Goal: Task Accomplishment & Management: Use online tool/utility

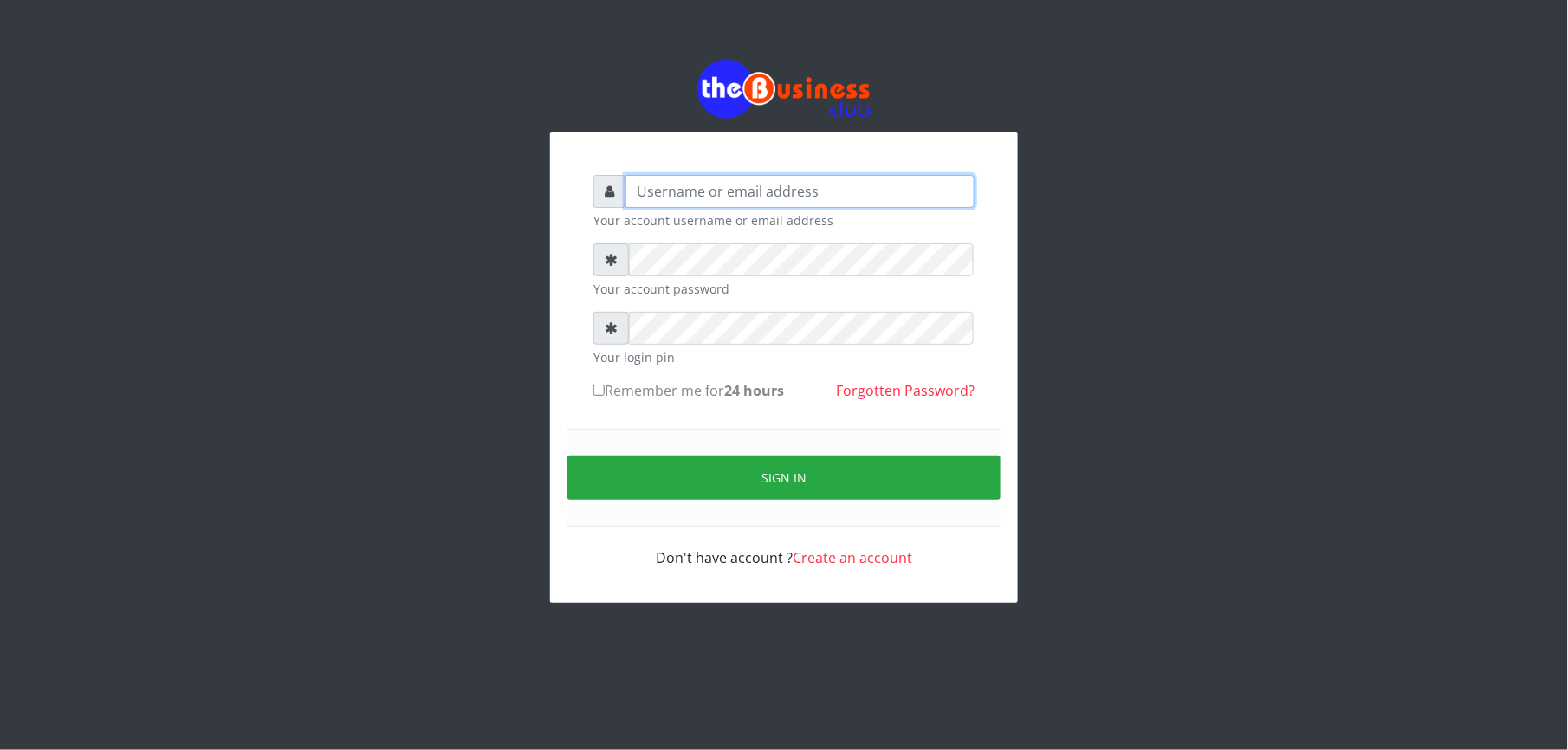
type input "Mlanga"
click at [385, 365] on div "Mlanga Your account username or email address Your account password Your login …" at bounding box center [784, 332] width 987 height 663
click at [379, 385] on div "Mlanga Your account username or email address Your account password Your login …" at bounding box center [784, 332] width 987 height 663
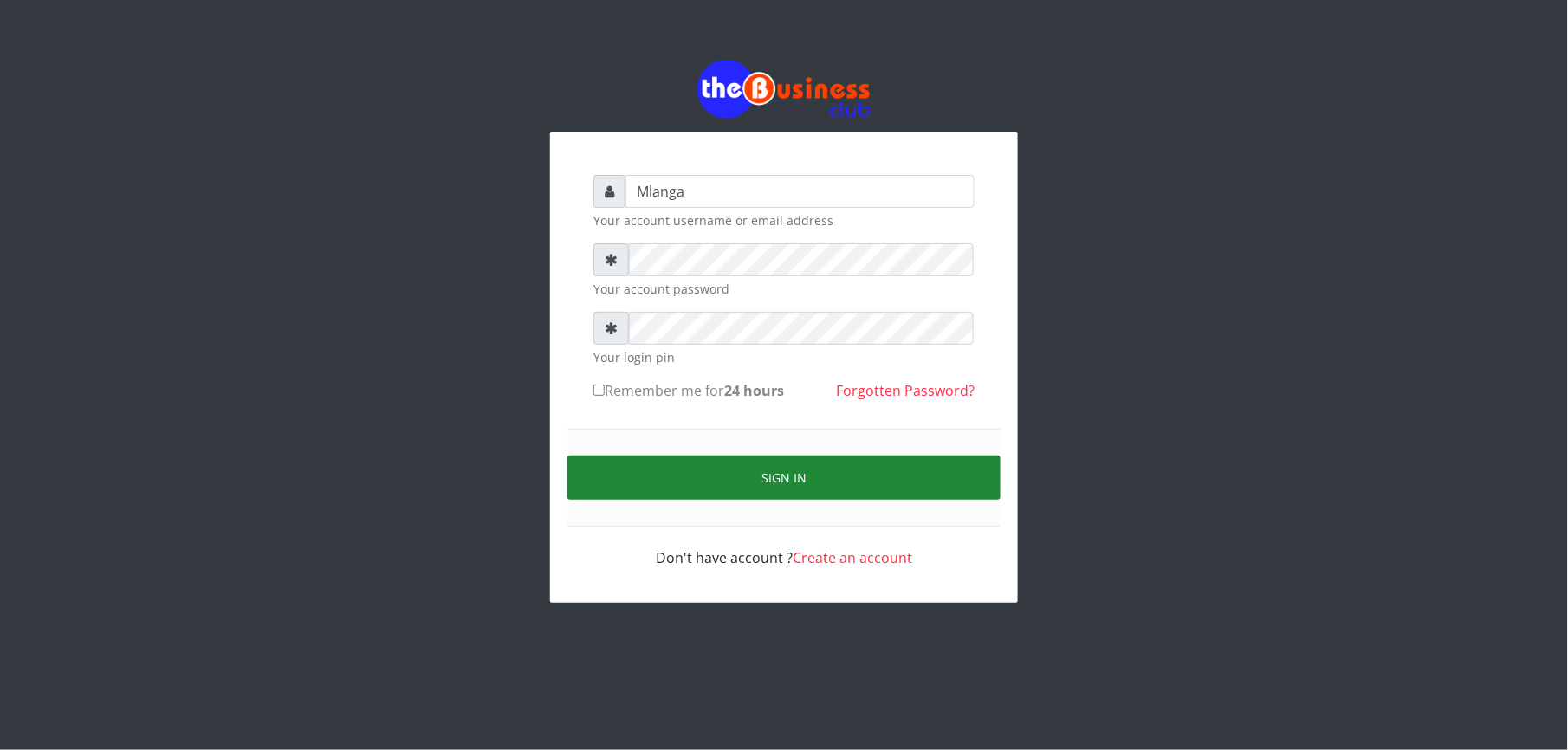
click at [818, 473] on button "Sign in" at bounding box center [784, 478] width 433 height 44
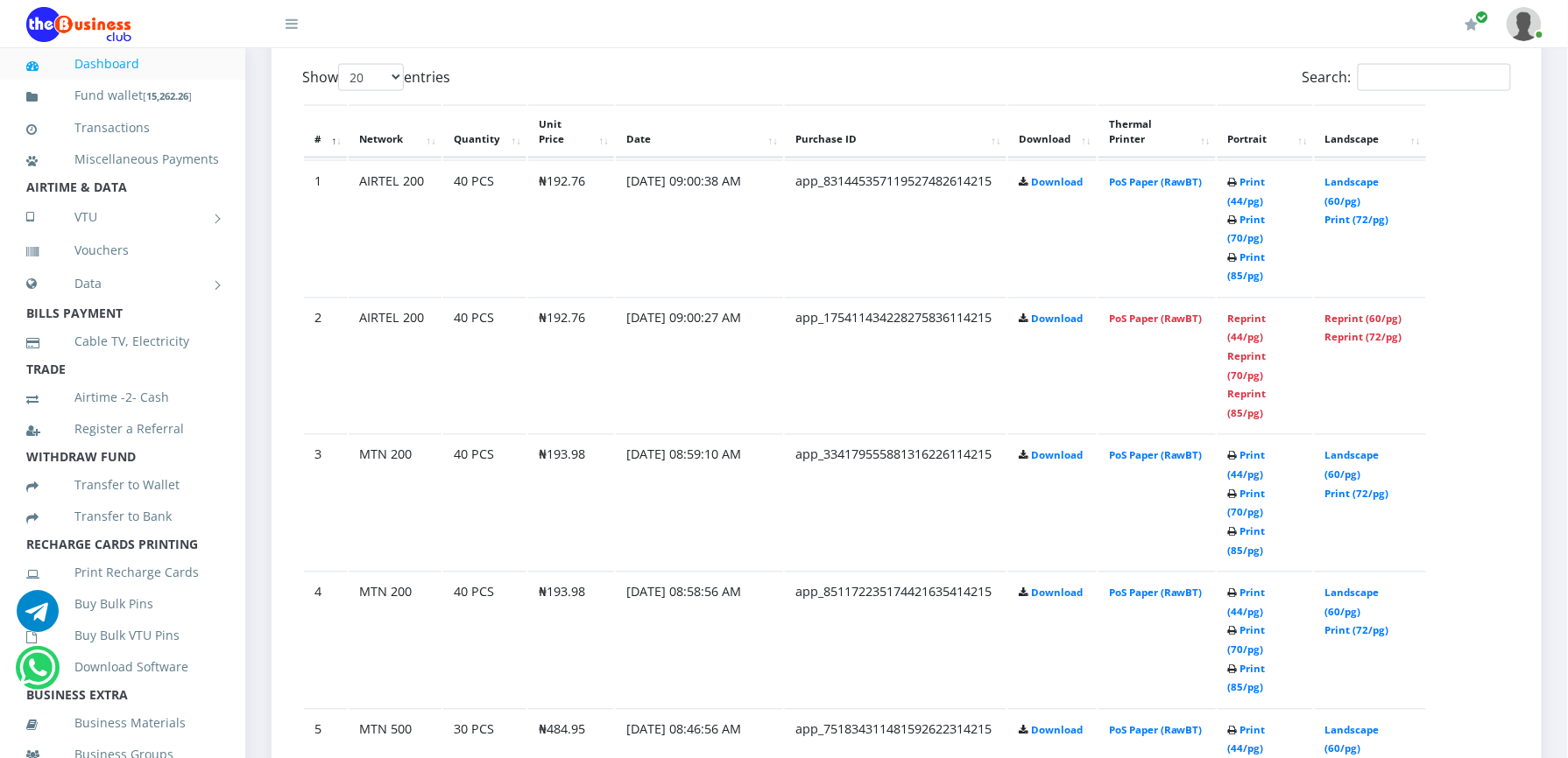
scroll to position [981, 0]
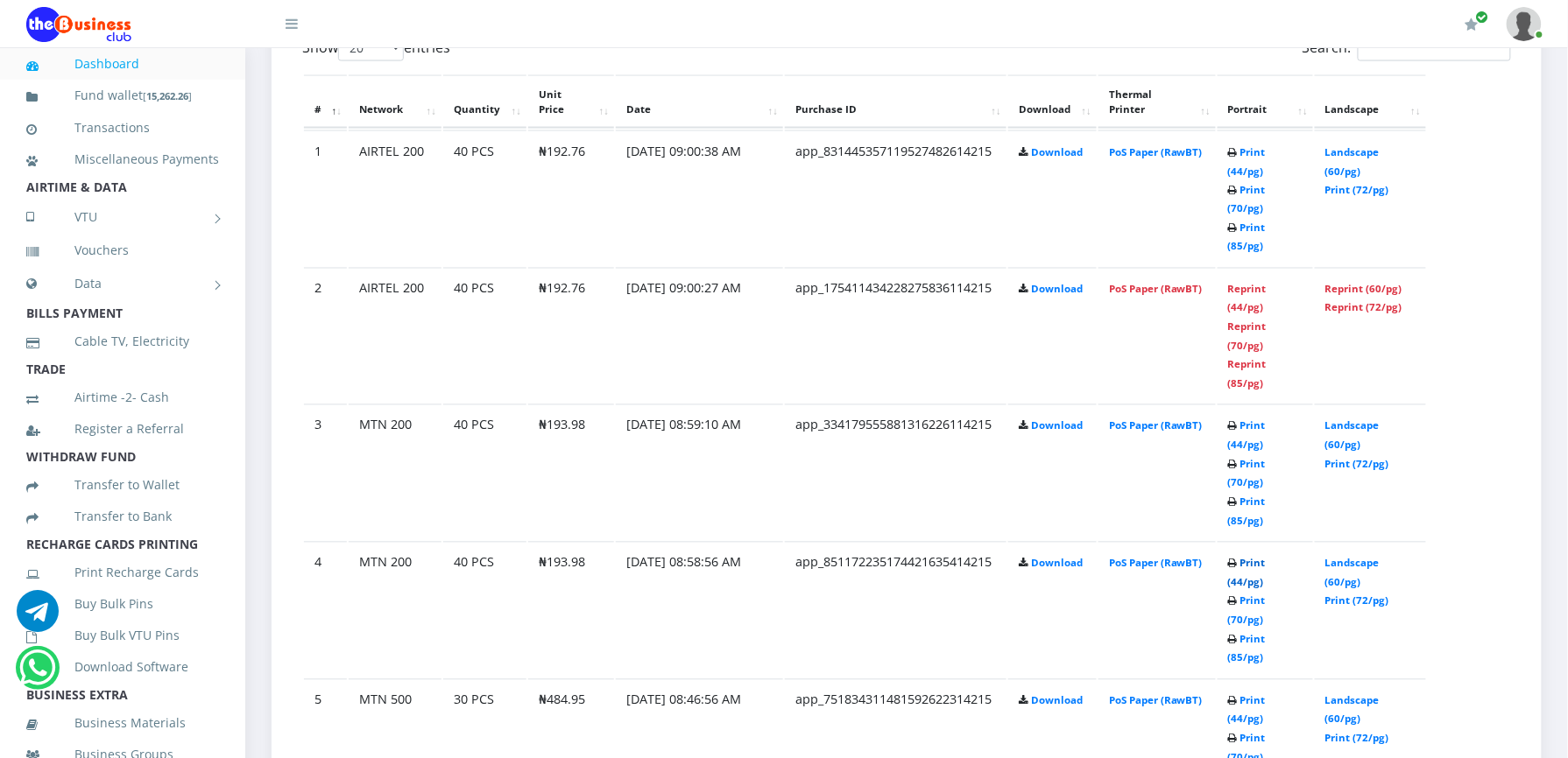
click at [1251, 557] on link "Print (44/pg)" at bounding box center [1247, 572] width 38 height 32
click at [1246, 419] on link "Print (44/pg)" at bounding box center [1247, 435] width 38 height 32
click at [1249, 557] on link "Print (44/pg)" at bounding box center [1247, 572] width 38 height 32
click at [1238, 283] on link "Reprint (44/pg)" at bounding box center [1247, 299] width 38 height 32
click at [1245, 151] on link "Print (44/pg)" at bounding box center [1247, 161] width 38 height 32
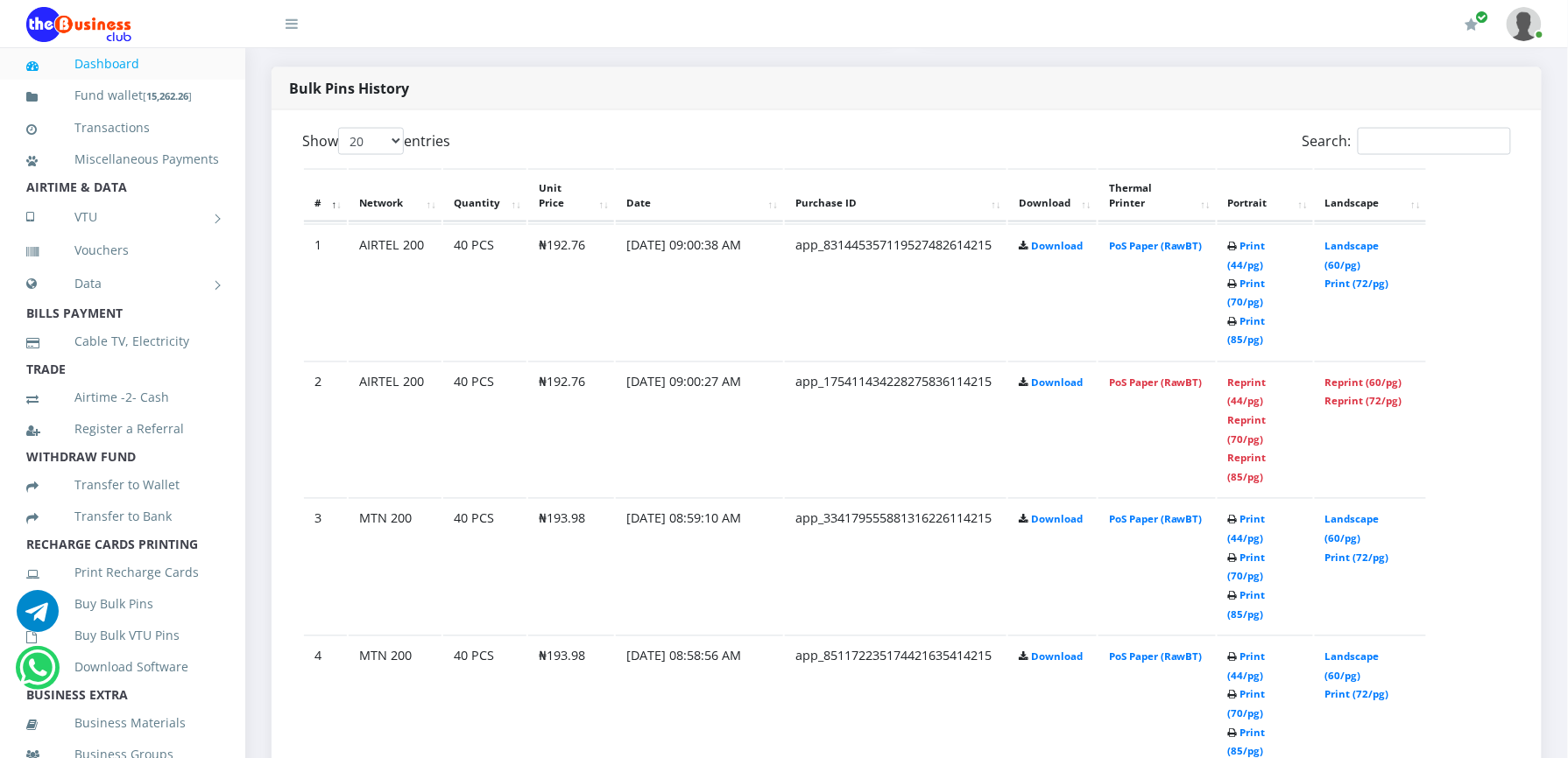
scroll to position [841, 0]
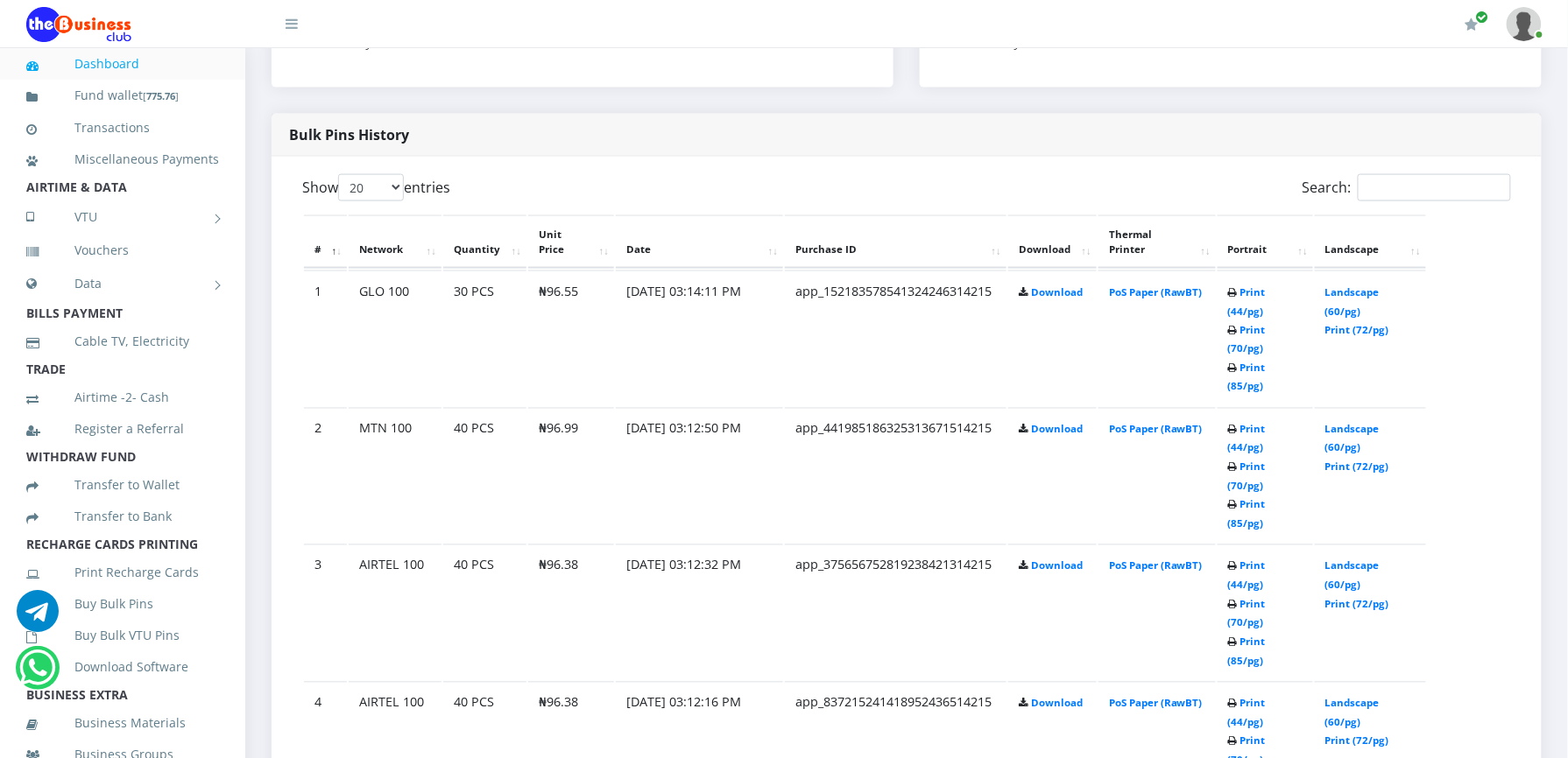
click at [1178, 545] on td "PoS Paper (RawBT)" at bounding box center [1157, 612] width 117 height 136
click at [1251, 697] on link "Print (44/pg)" at bounding box center [1247, 713] width 38 height 32
click at [1238, 560] on link "Print (44/pg)" at bounding box center [1247, 575] width 38 height 32
click at [1250, 560] on link "Print (44/pg)" at bounding box center [1247, 575] width 38 height 32
click at [1246, 423] on link "Print (44/pg)" at bounding box center [1247, 439] width 38 height 32
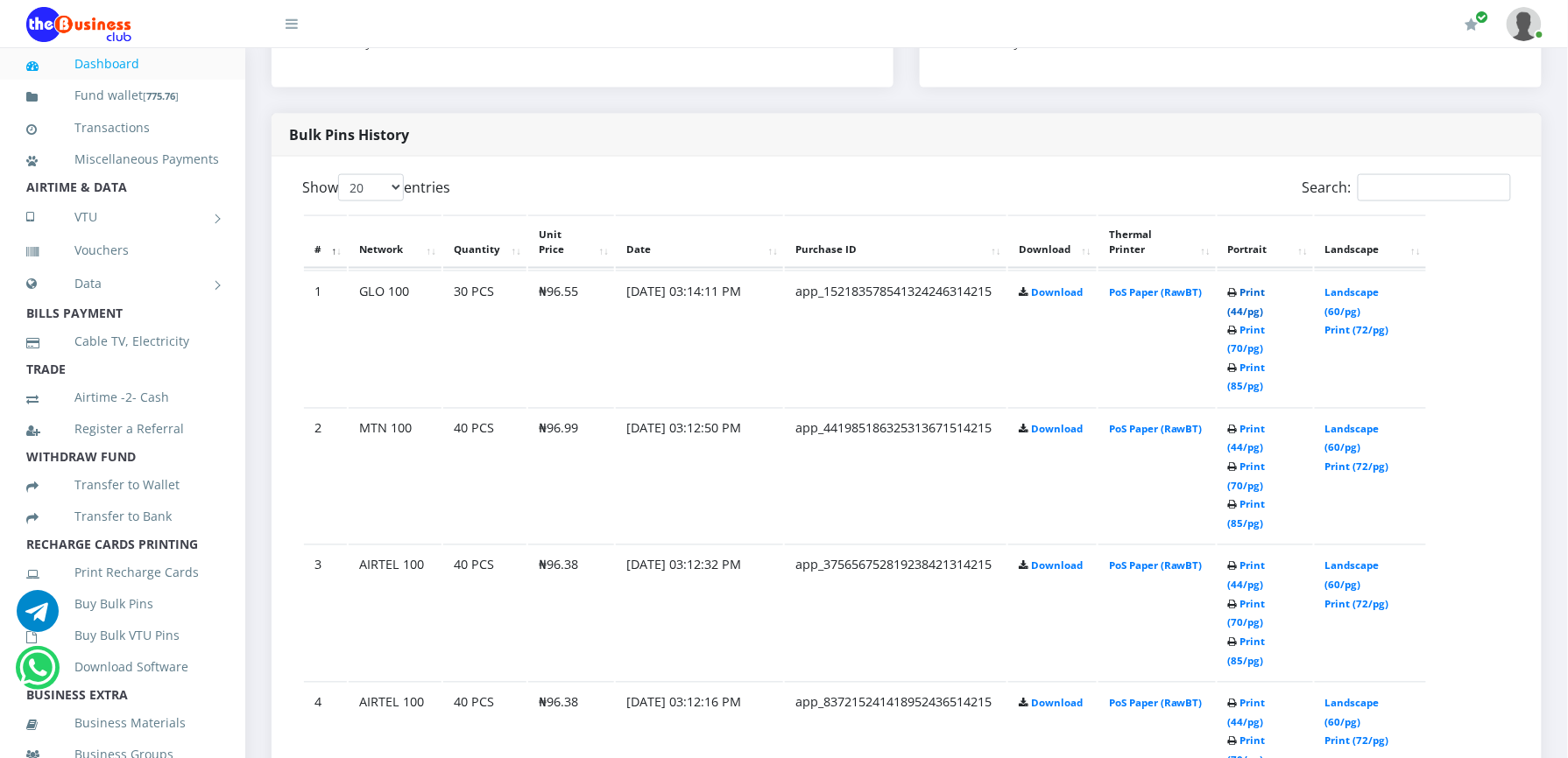
click at [1262, 289] on link "Print (44/pg)" at bounding box center [1247, 301] width 38 height 32
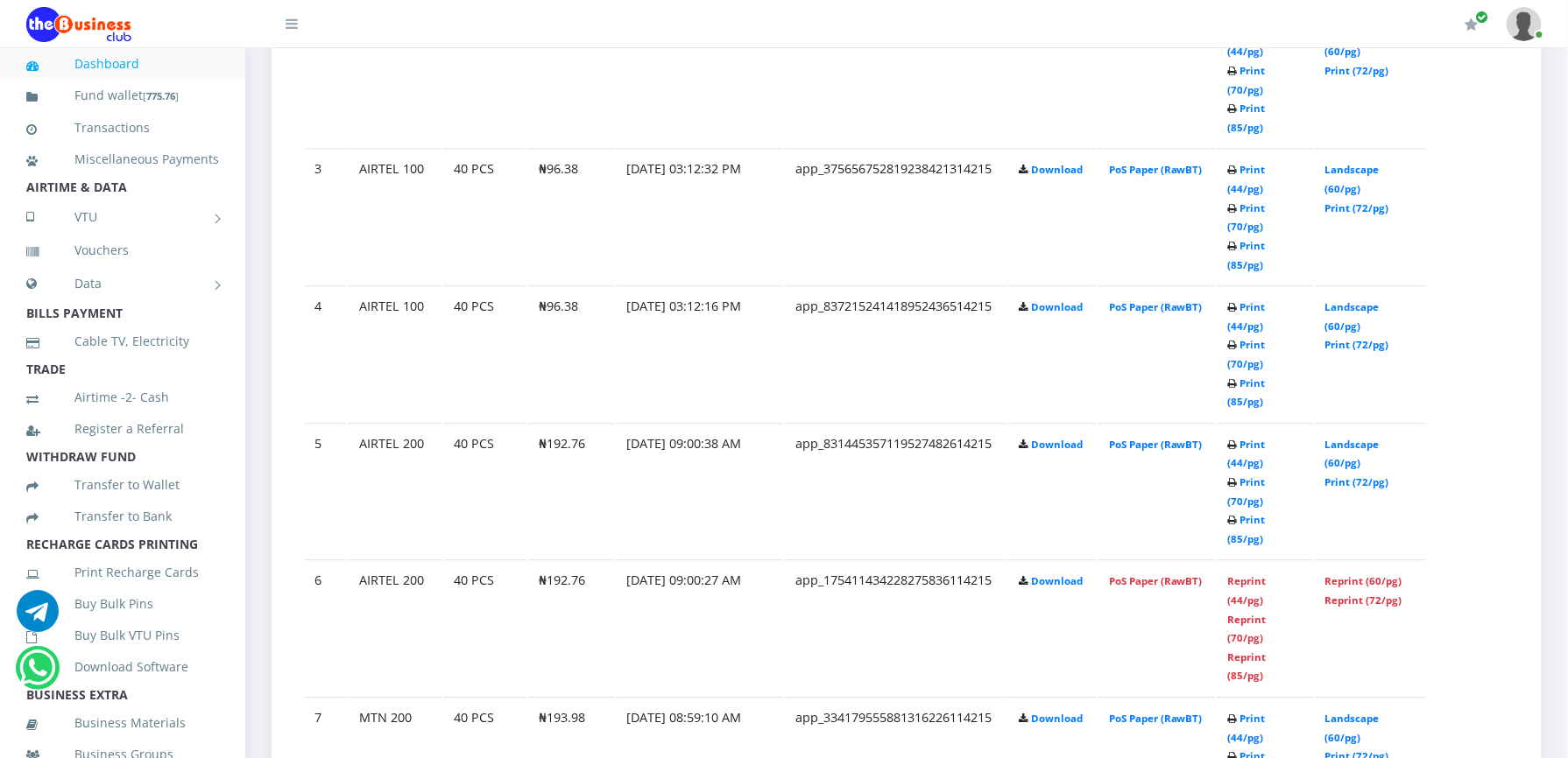
scroll to position [1261, 0]
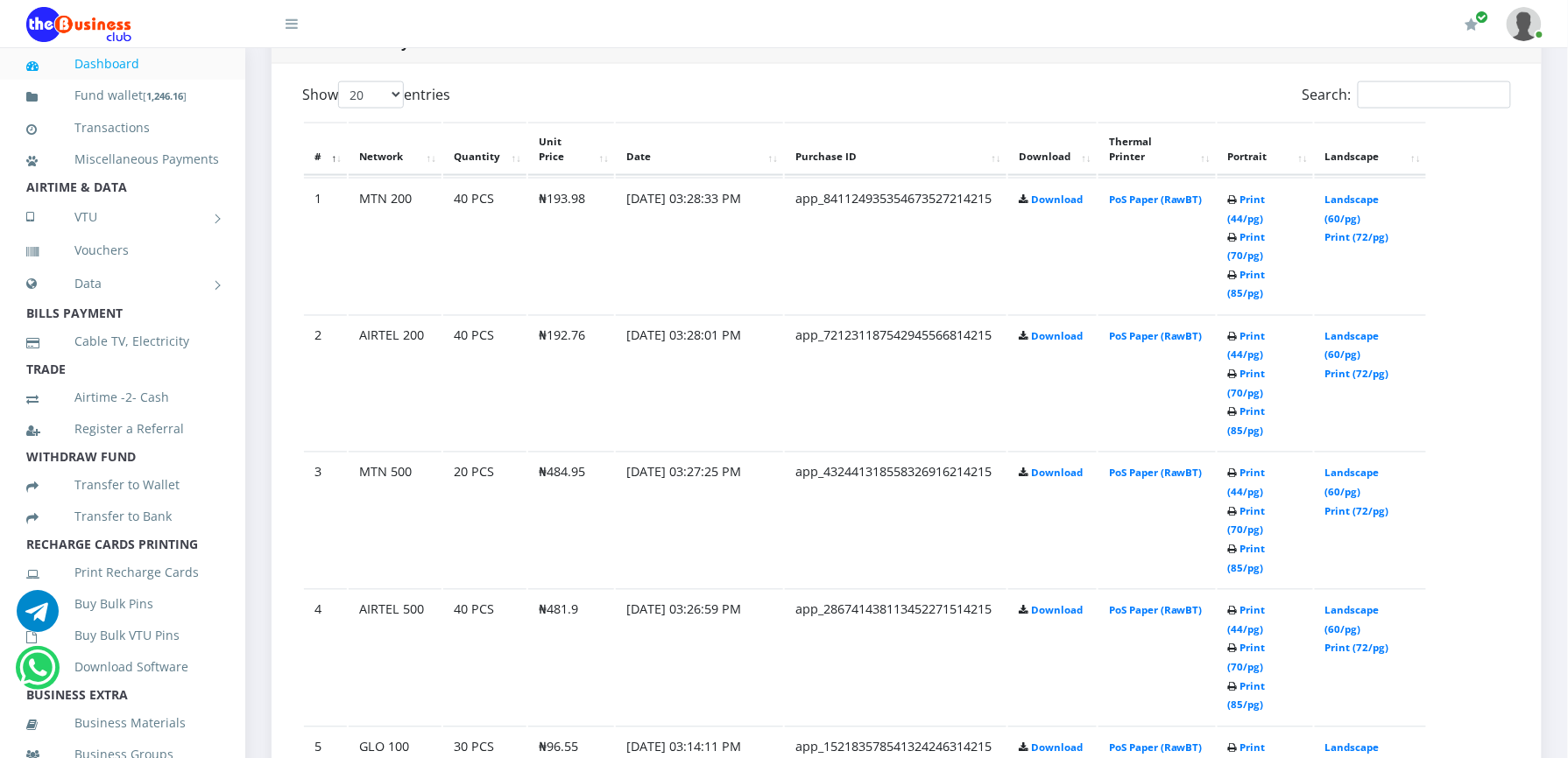
scroll to position [887, 0]
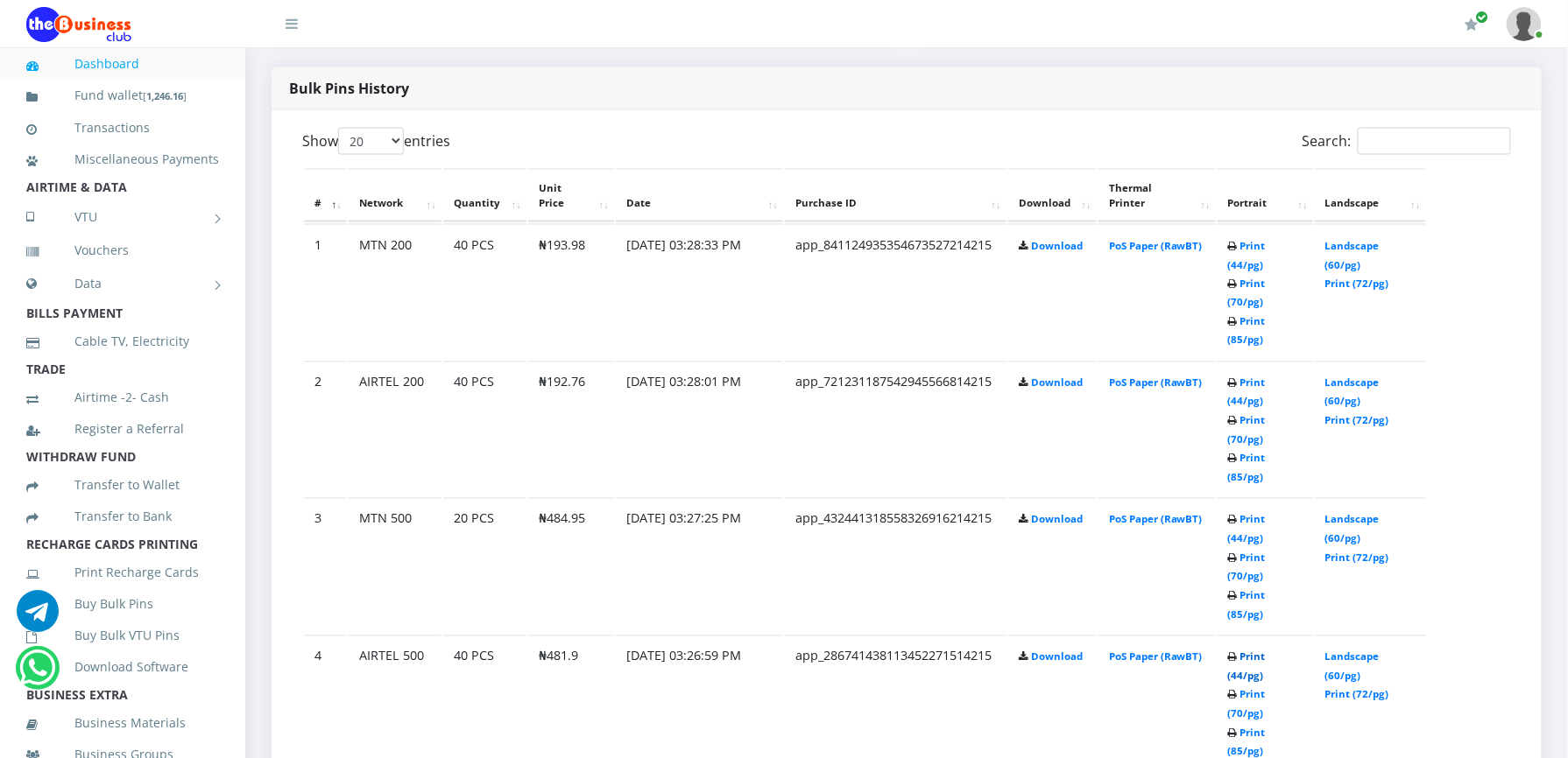
click at [1245, 651] on link "Print (44/pg)" at bounding box center [1247, 666] width 38 height 32
click at [1242, 513] on link "Print (44/pg)" at bounding box center [1247, 528] width 38 height 32
click at [1250, 376] on link "Print (44/pg)" at bounding box center [1247, 392] width 38 height 32
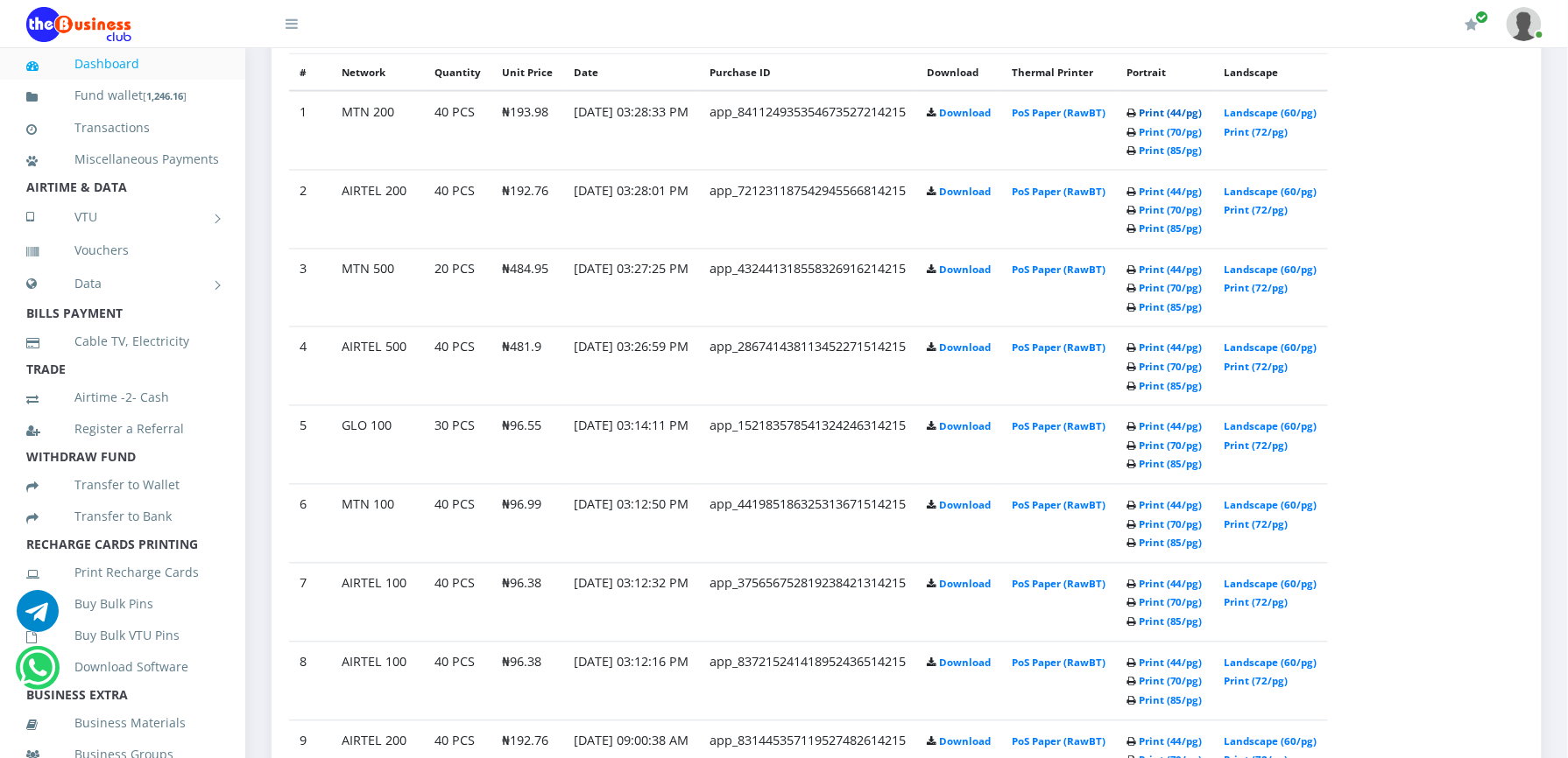
scroll to position [887, 0]
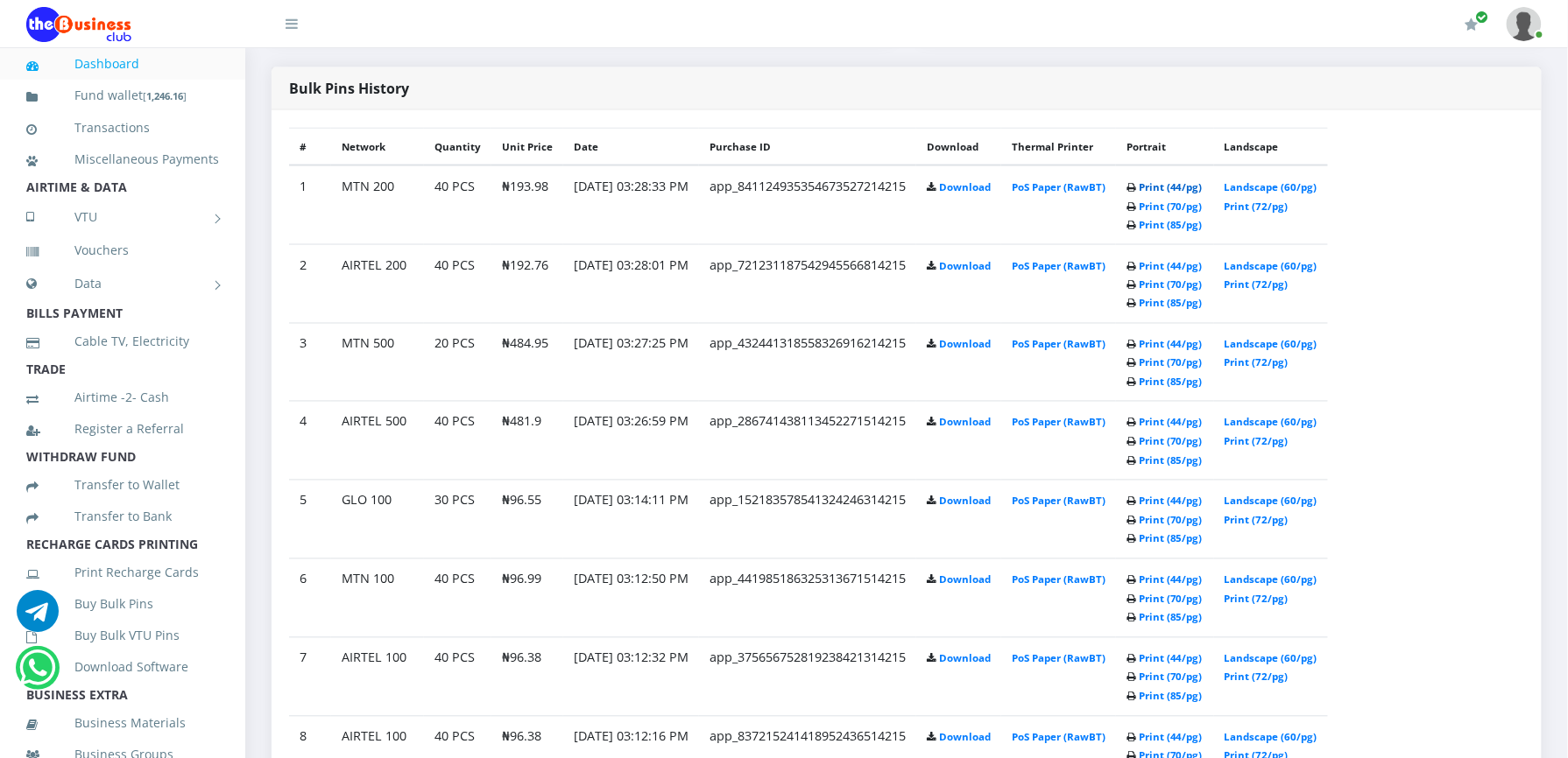
click at [1184, 190] on link "Print (44/pg)" at bounding box center [1169, 187] width 64 height 13
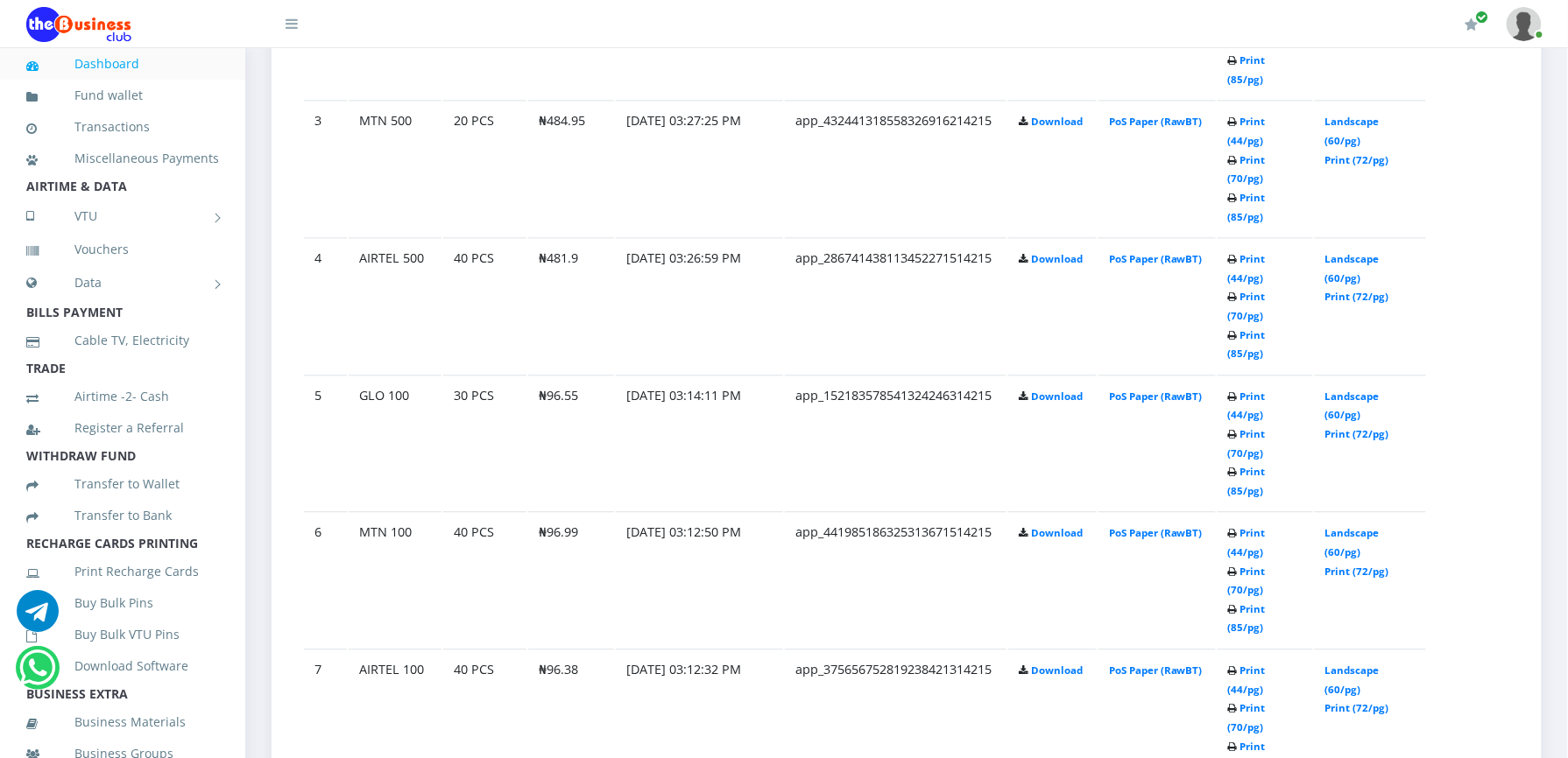
scroll to position [1550, 0]
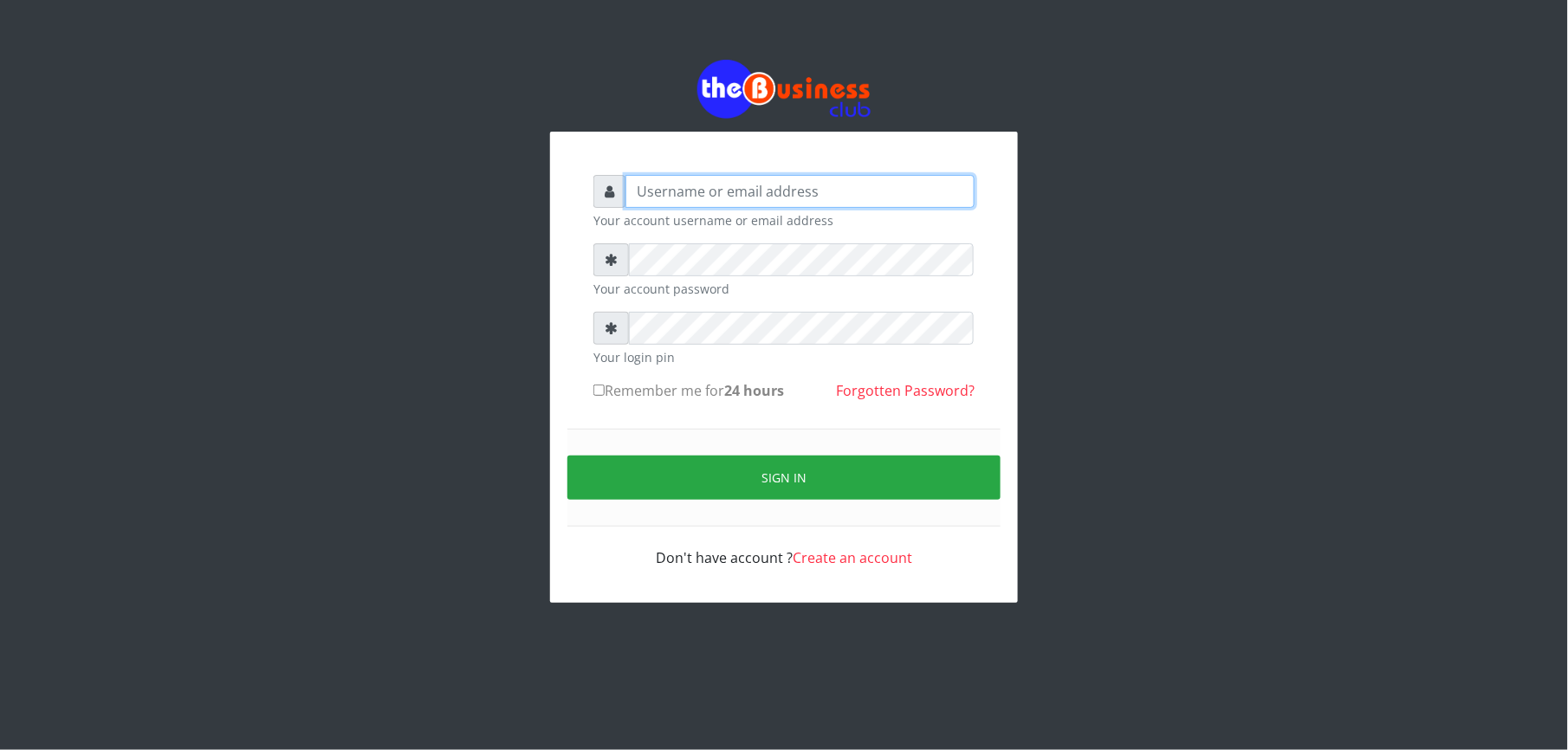
type input "Mlanga"
click at [456, 331] on div "Mlanga Your account username or email address Your account password Your login …" at bounding box center [784, 332] width 987 height 663
click at [281, 572] on div "Mlanga Your account username or email address Your account password Your login …" at bounding box center [784, 332] width 1568 height 663
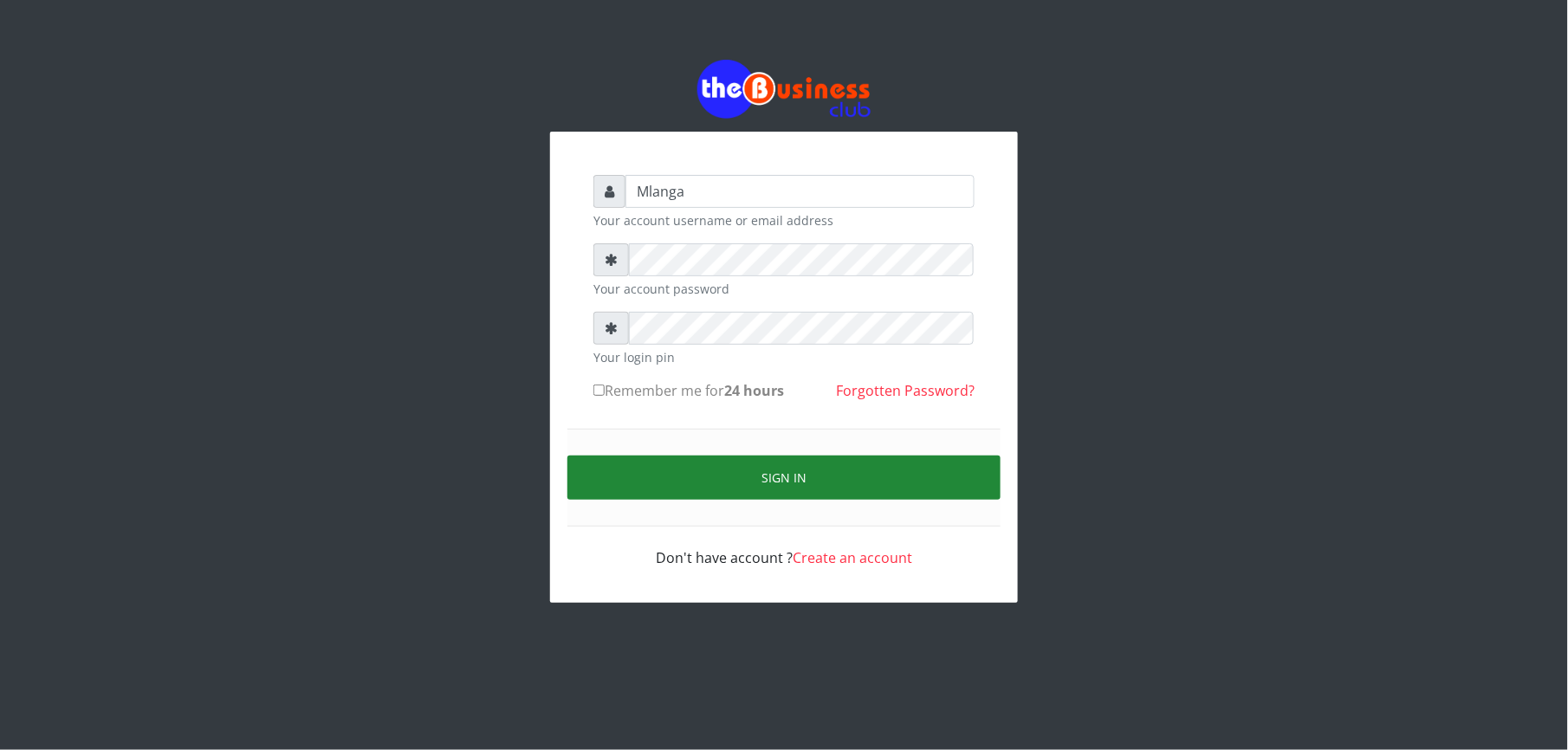
click at [822, 473] on button "Sign in" at bounding box center [784, 478] width 433 height 44
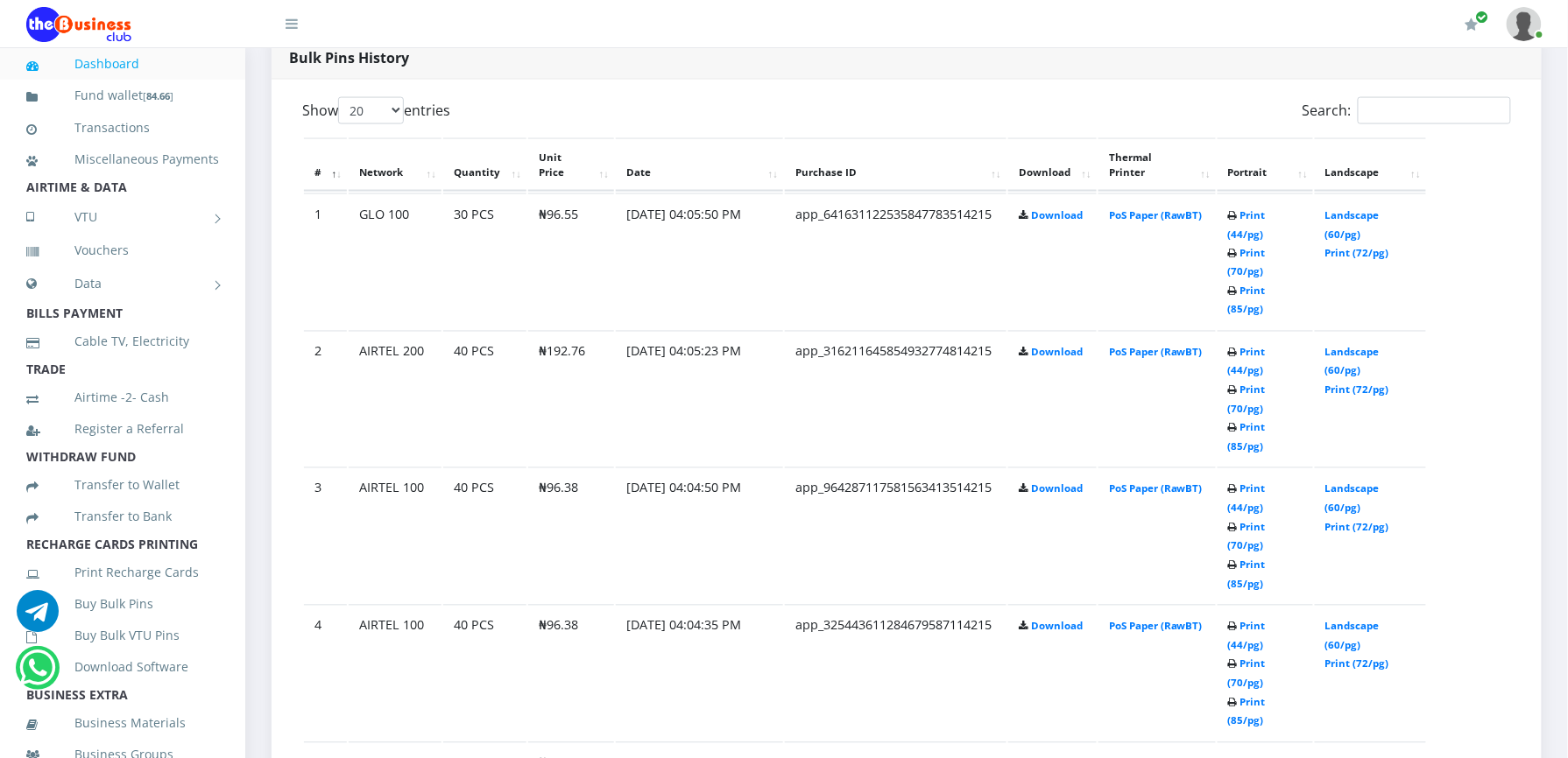
scroll to position [934, 0]
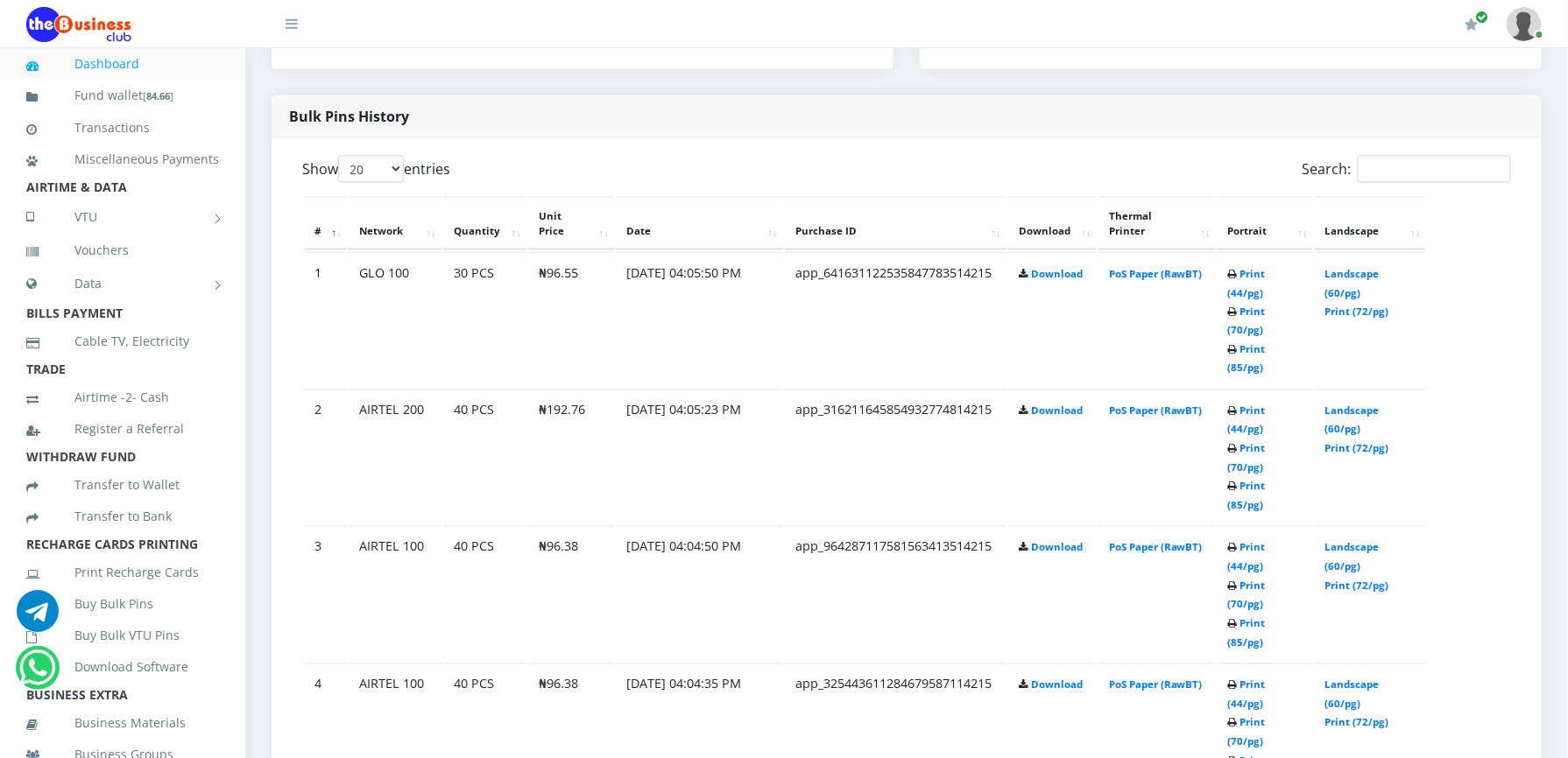
click at [1245, 679] on link "Print (44/pg)" at bounding box center [1247, 695] width 38 height 32
click at [1248, 541] on link "Print (44/pg)" at bounding box center [1247, 557] width 38 height 32
click at [1250, 404] on link "Print (44/pg)" at bounding box center [1247, 420] width 38 height 32
click at [1244, 274] on link "Print (44/pg)" at bounding box center [1247, 282] width 38 height 32
